Goal: Navigation & Orientation: Find specific page/section

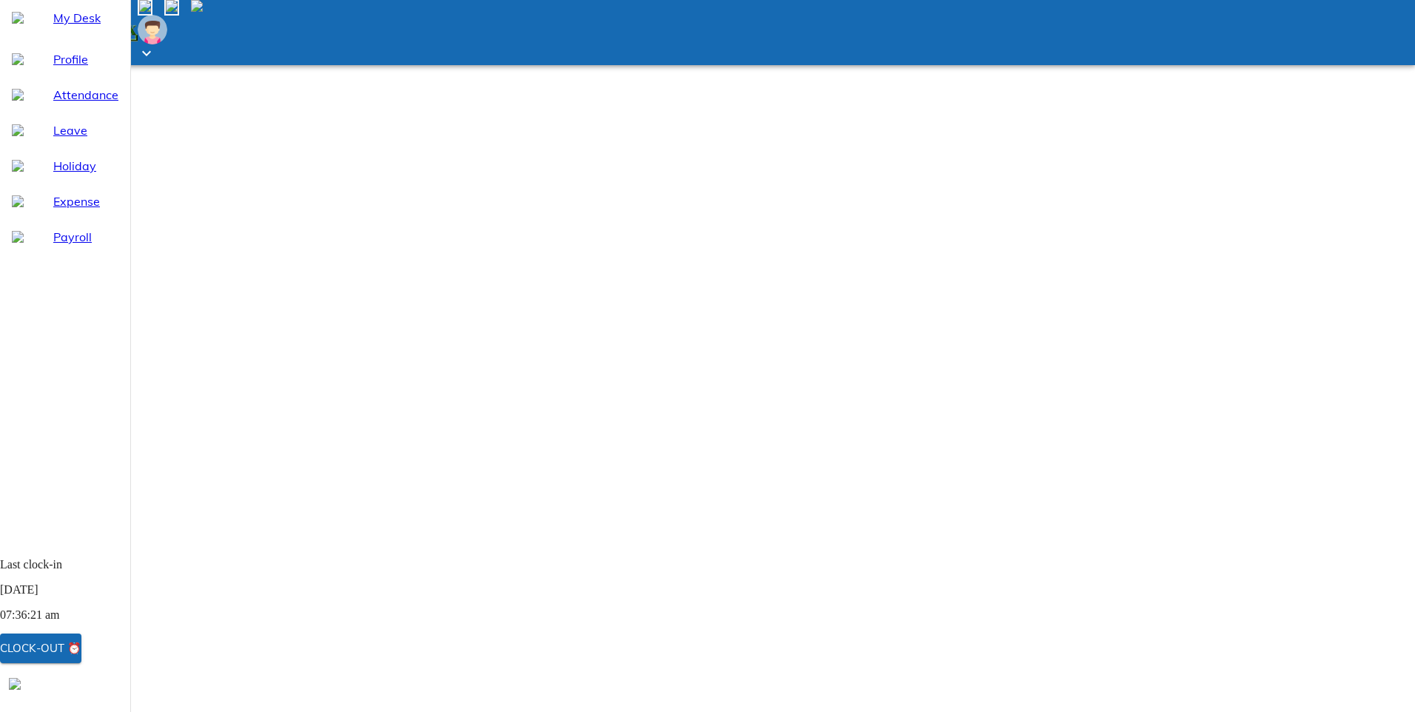
drag, startPoint x: 0, startPoint y: 0, endPoint x: 59, endPoint y: 95, distance: 112.3
click at [59, 68] on span "Profile" at bounding box center [85, 59] width 65 height 18
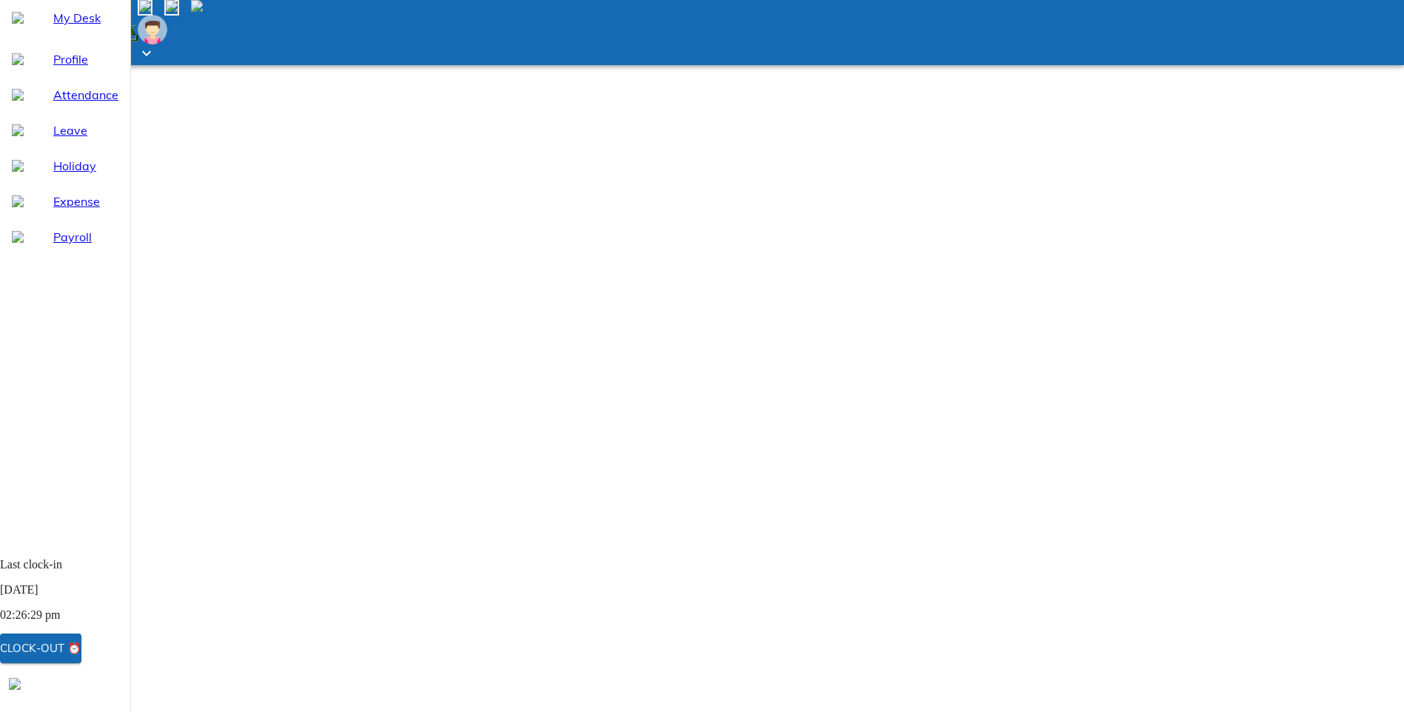
click at [58, 139] on span "Leave" at bounding box center [85, 130] width 65 height 18
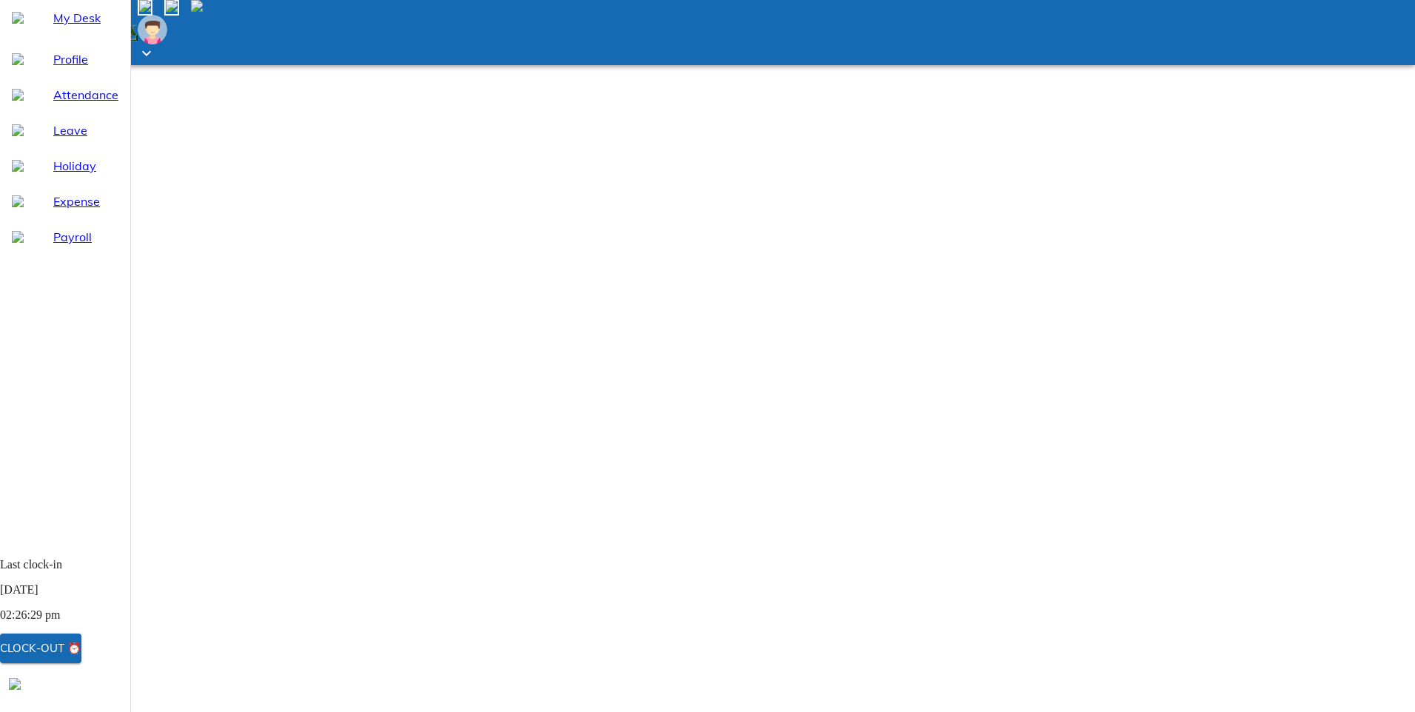
select select "9"
click at [53, 139] on span "Leave" at bounding box center [85, 130] width 65 height 18
click at [56, 175] on span "Holiday" at bounding box center [85, 166] width 65 height 18
